Goal: Information Seeking & Learning: Understand process/instructions

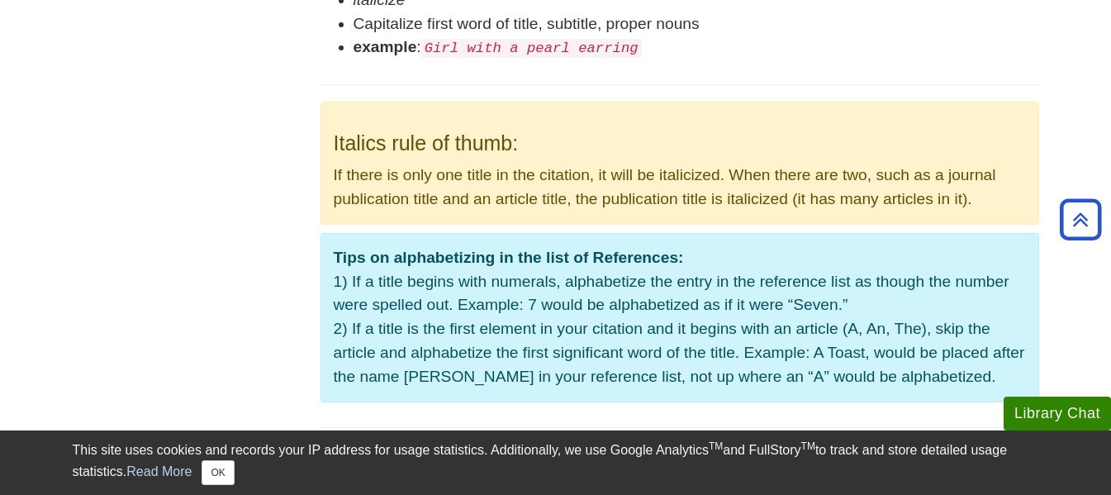
scroll to position [1157, 0]
click at [478, 257] on b "Tips on alphabetizing in the list of References:" at bounding box center [509, 258] width 350 height 17
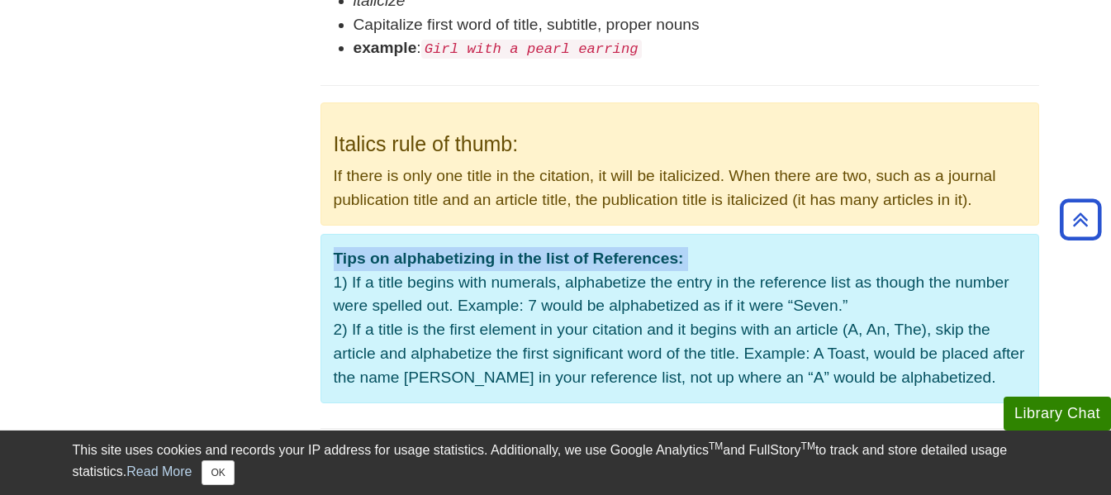
click at [478, 257] on b "Tips on alphabetizing in the list of References:" at bounding box center [509, 258] width 350 height 17
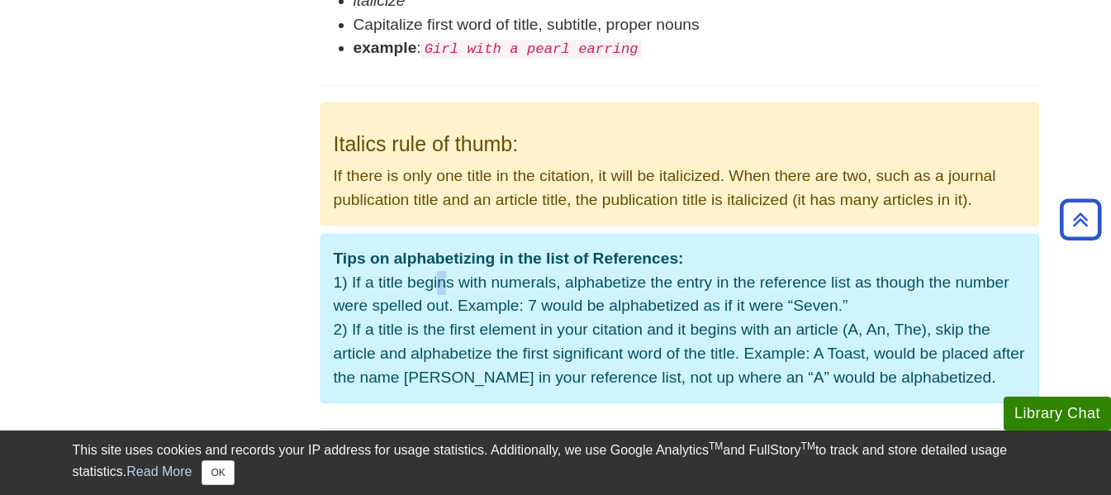
drag, startPoint x: 481, startPoint y: 254, endPoint x: 435, endPoint y: 283, distance: 53.4
click at [435, 283] on p "Tips on alphabetizing in the list of References: 1) If a title begins with nume…" at bounding box center [680, 318] width 719 height 169
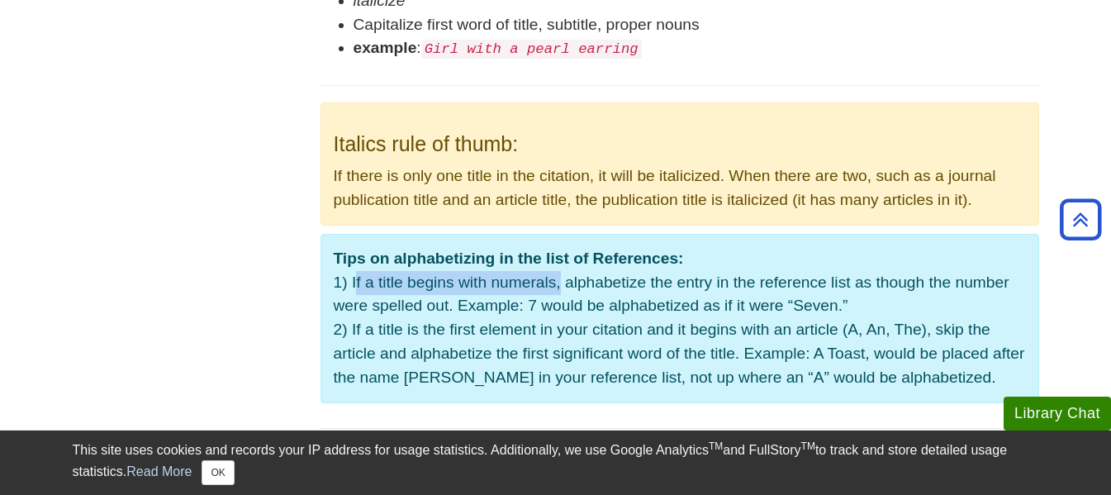
drag, startPoint x: 557, startPoint y: 285, endPoint x: 352, endPoint y: 284, distance: 204.9
click at [352, 284] on p "Tips on alphabetizing in the list of References: 1) If a title begins with nume…" at bounding box center [680, 318] width 719 height 169
copy p "If a title begins with numerals"
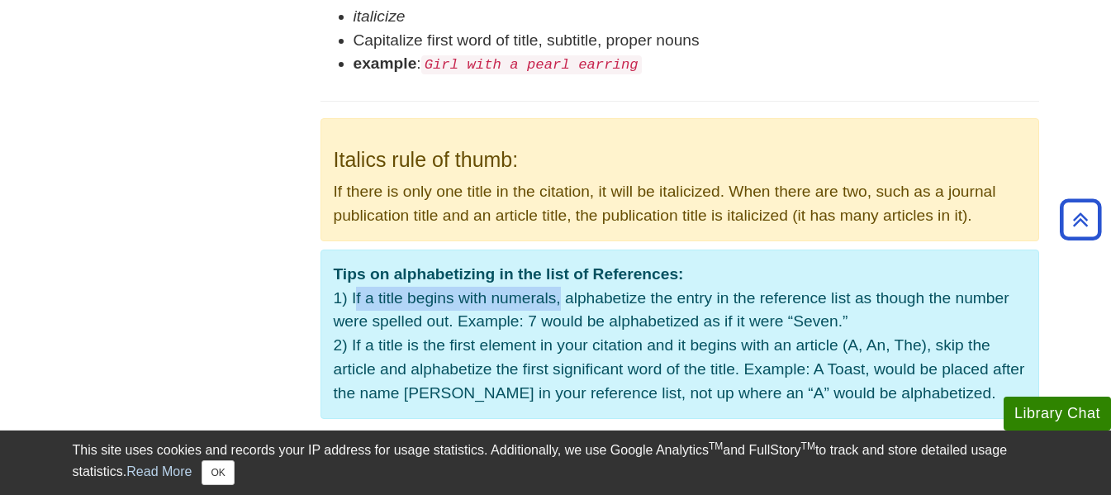
scroll to position [744, 0]
